Goal: Task Accomplishment & Management: Complete application form

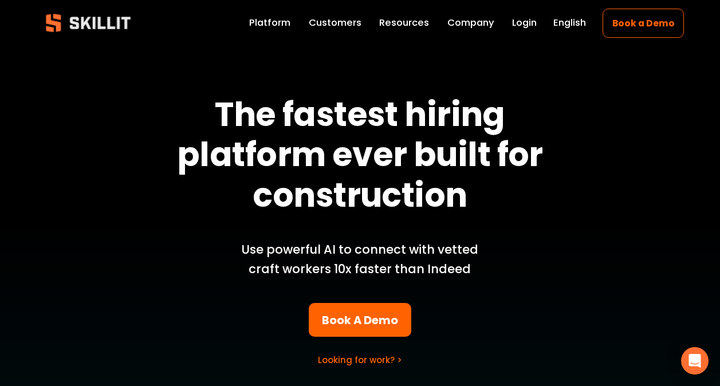
click at [274, 23] on link "Platform" at bounding box center [269, 23] width 41 height 16
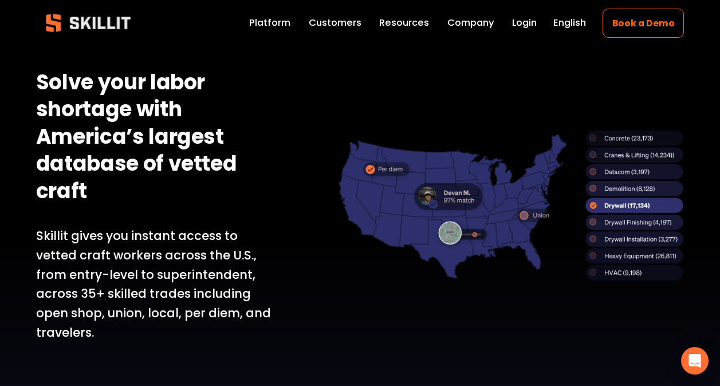
scroll to position [745, 0]
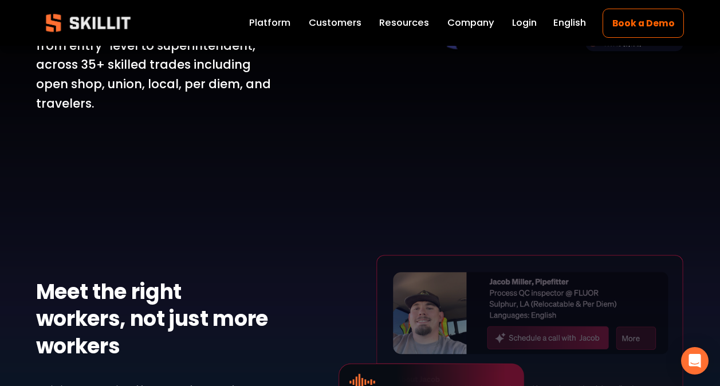
click at [274, 24] on link "Platform" at bounding box center [269, 23] width 41 height 16
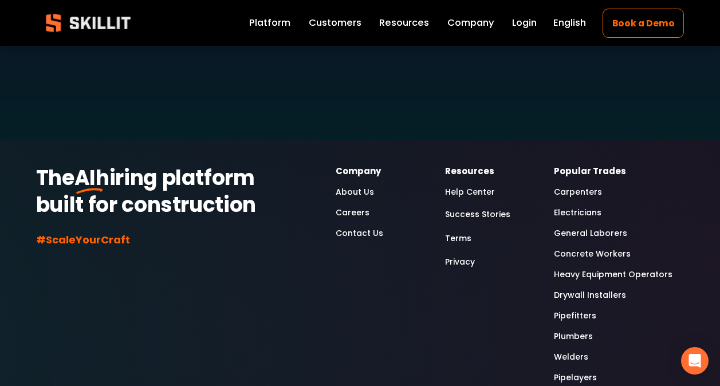
scroll to position [3323, 0]
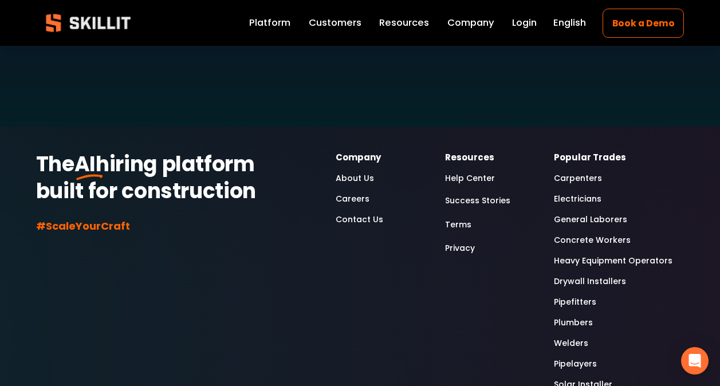
click at [587, 171] on link "Carpenters" at bounding box center [578, 178] width 48 height 14
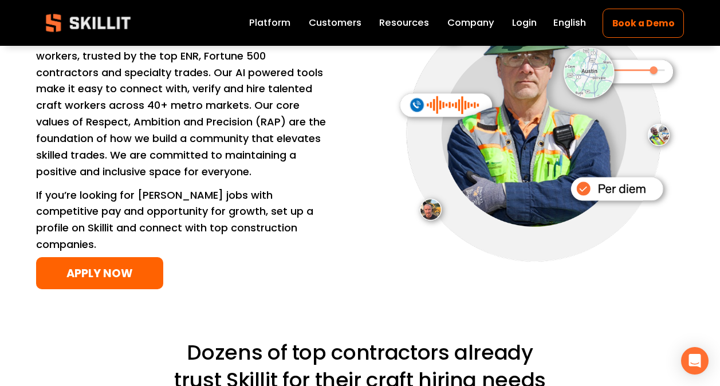
scroll to position [1891, 0]
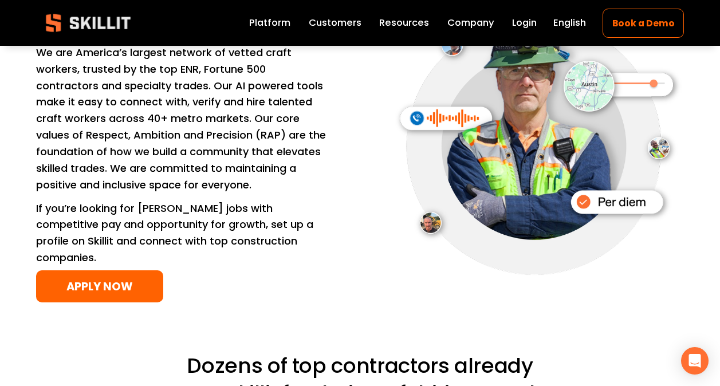
click at [121, 289] on link "APPLY NOW" at bounding box center [99, 286] width 127 height 32
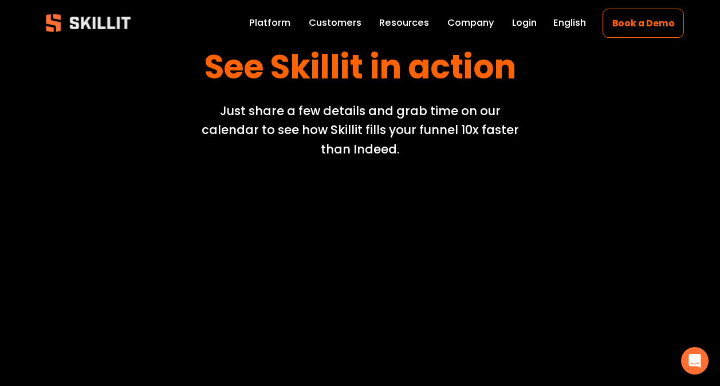
scroll to position [57, 0]
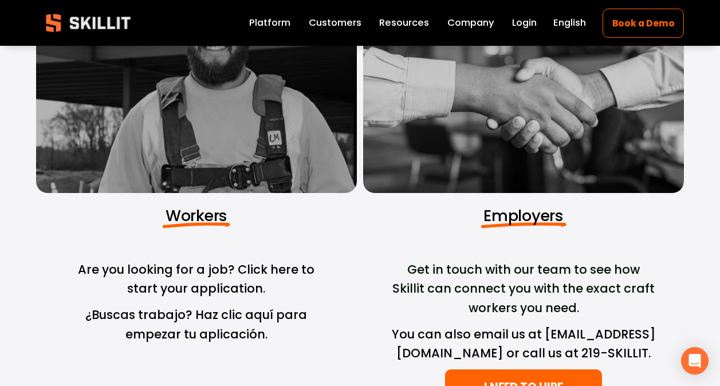
scroll to position [57, 0]
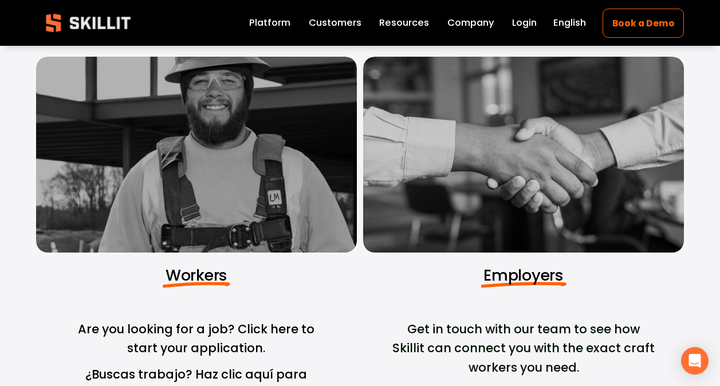
click at [202, 168] on div at bounding box center [196, 155] width 321 height 196
